Goal: Book appointment/travel/reservation

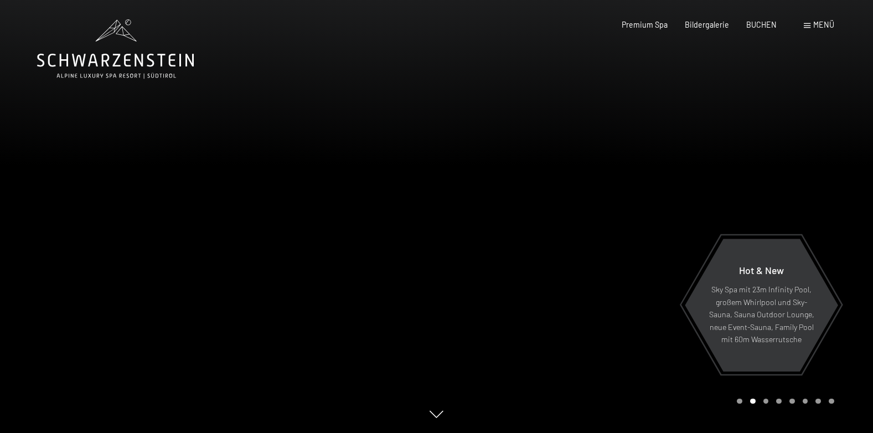
click at [817, 27] on span "Menü" at bounding box center [824, 24] width 21 height 9
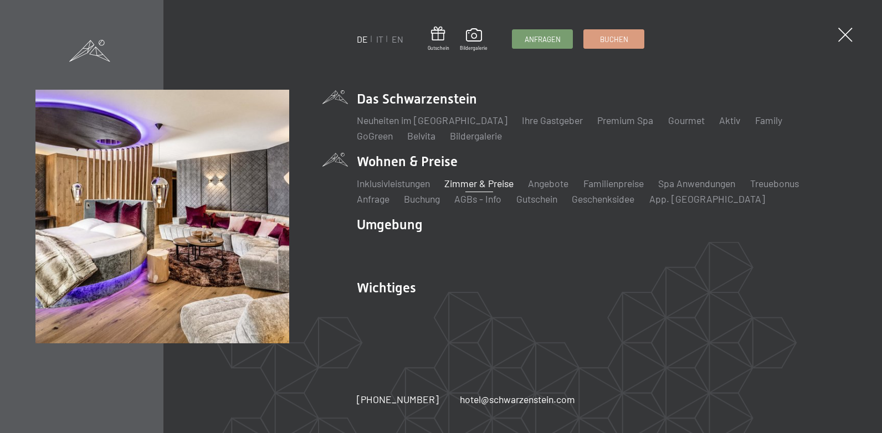
click at [459, 186] on link "Zimmer & Preise" at bounding box center [478, 183] width 69 height 12
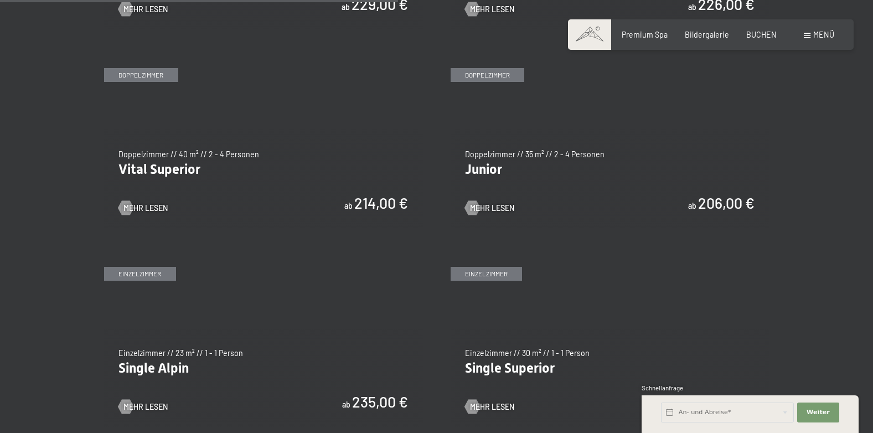
scroll to position [1384, 0]
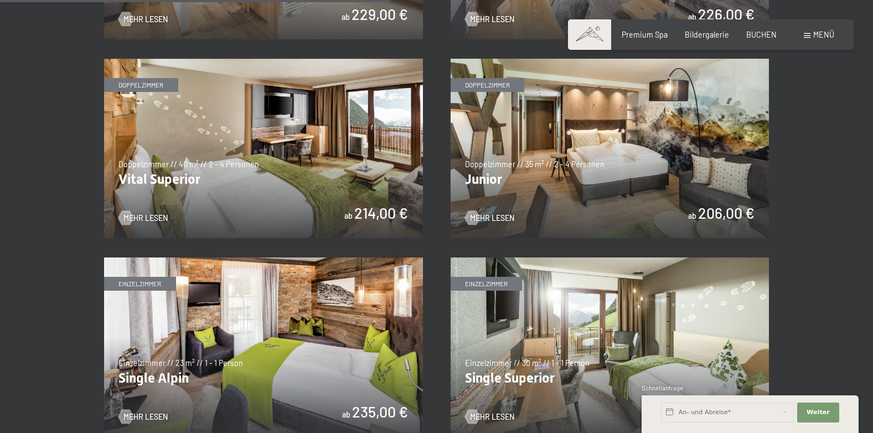
click at [541, 173] on img at bounding box center [610, 148] width 319 height 179
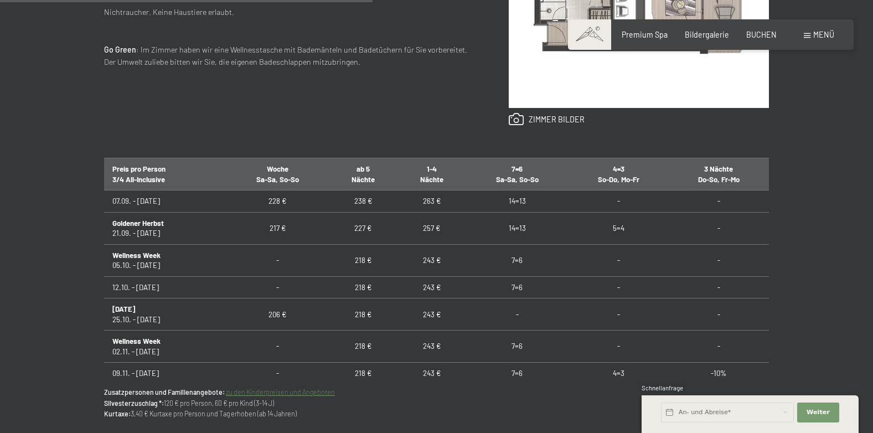
scroll to position [554, 0]
